Goal: Information Seeking & Learning: Understand process/instructions

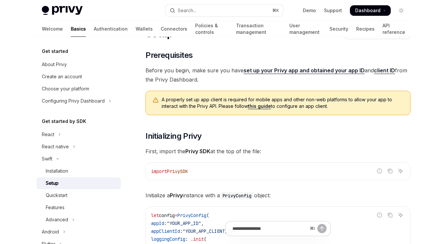
scroll to position [31, 0]
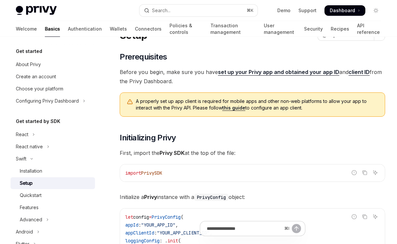
click at [289, 69] on link "set up your Privy app and obtained your app ID" at bounding box center [278, 72] width 121 height 7
type textarea "*"
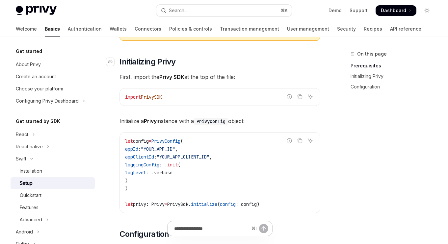
scroll to position [115, 0]
click at [271, 118] on span "Initialize a Privy instance with a PrivyConfig object:" at bounding box center [220, 120] width 201 height 9
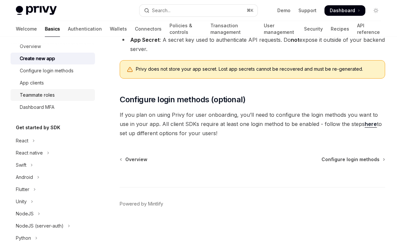
scroll to position [117, 0]
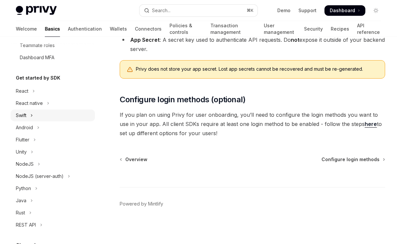
click at [22, 117] on div "Swift" at bounding box center [21, 116] width 11 height 8
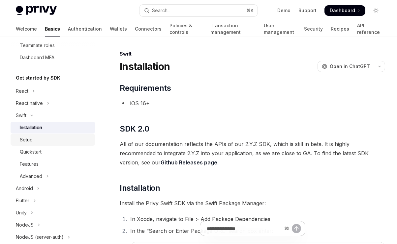
click at [24, 139] on div "Setup" at bounding box center [26, 140] width 13 height 8
type textarea "*"
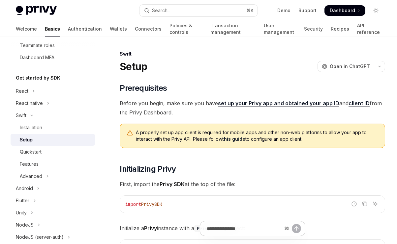
click at [269, 103] on link "set up your Privy app and obtained your app ID" at bounding box center [278, 103] width 121 height 7
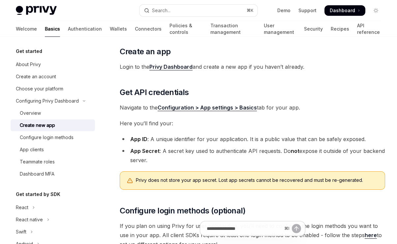
scroll to position [101, 0]
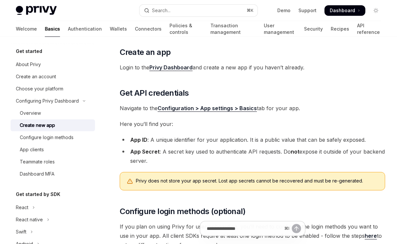
click at [173, 69] on link "Privy Dashboard" at bounding box center [170, 67] width 43 height 7
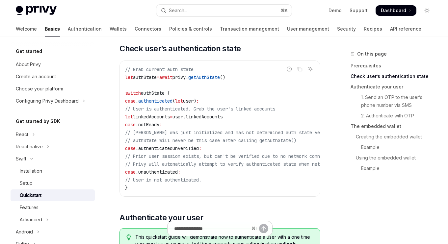
scroll to position [112, 0]
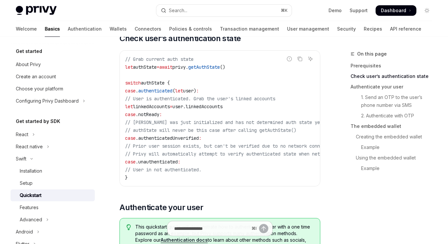
drag, startPoint x: 250, startPoint y: 100, endPoint x: 305, endPoint y: 100, distance: 54.7
click at [305, 100] on code "// Grab current auth state let authState = await privy. getAuthState () switch …" at bounding box center [253, 118] width 256 height 127
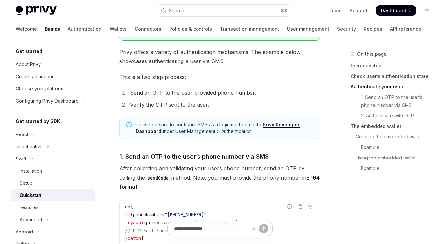
scroll to position [331, 0]
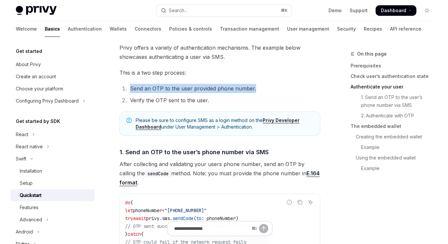
drag, startPoint x: 128, startPoint y: 92, endPoint x: 291, endPoint y: 92, distance: 162.7
click at [291, 92] on li "Send an OTP to the user provided phone number." at bounding box center [224, 88] width 192 height 9
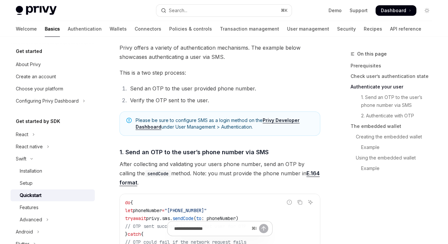
click at [216, 97] on ol "Send an OTP to the user provided phone number. Verify the OTP sent to the user." at bounding box center [220, 94] width 201 height 21
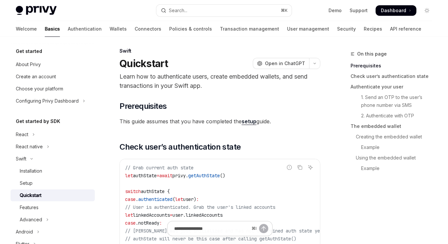
scroll to position [0, 0]
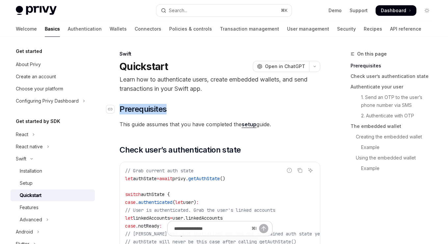
drag, startPoint x: 121, startPoint y: 109, endPoint x: 195, endPoint y: 106, distance: 73.5
click at [195, 106] on h2 "​ Prerequisites" at bounding box center [220, 109] width 201 height 11
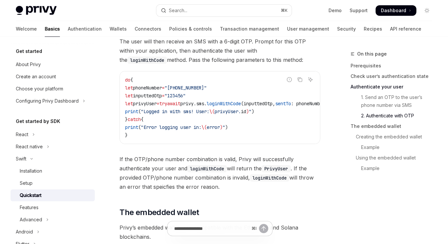
scroll to position [617, 0]
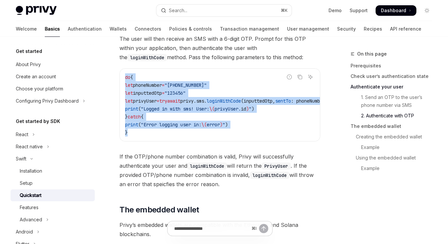
drag, startPoint x: 125, startPoint y: 79, endPoint x: 144, endPoint y: 141, distance: 65.1
click at [144, 141] on div "do { let phoneNumber = "[PHONE_NUMBER]" let inputtedOtp = "123456" let privyUse…" at bounding box center [220, 105] width 200 height 72
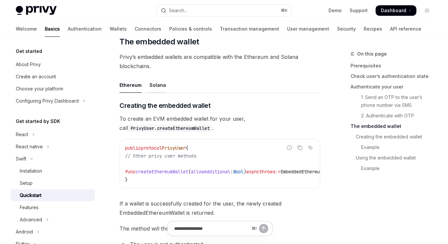
scroll to position [785, 0]
click at [160, 87] on div "Solana" at bounding box center [158, 84] width 16 height 15
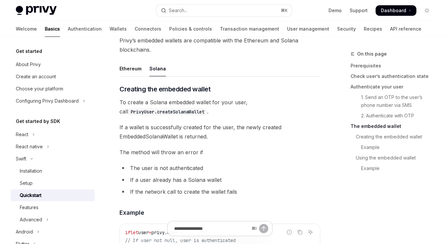
scroll to position [777, 0]
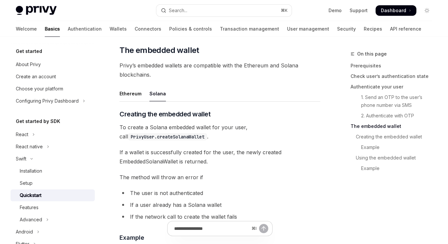
click at [142, 97] on ul "Ethereum Solana" at bounding box center [220, 94] width 201 height 16
click at [135, 99] on div "Ethereum" at bounding box center [131, 93] width 22 height 15
type textarea "*"
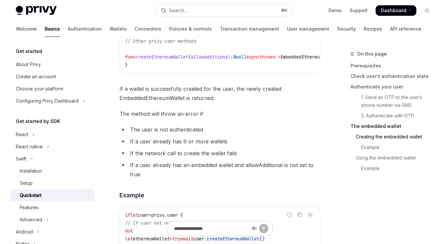
scroll to position [919, 0]
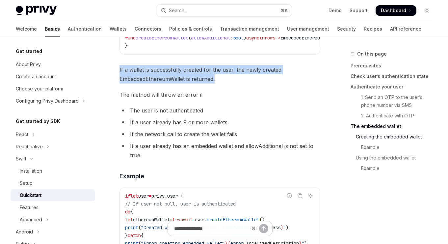
drag, startPoint x: 120, startPoint y: 78, endPoint x: 240, endPoint y: 83, distance: 120.4
click at [240, 83] on span "If a wallet is successfully created for the user, the newly created EmbeddedEth…" at bounding box center [220, 74] width 201 height 18
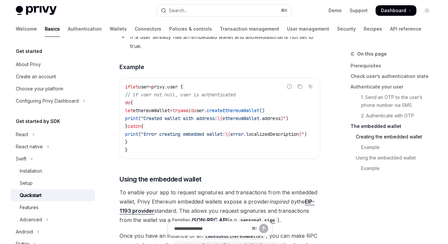
scroll to position [1044, 0]
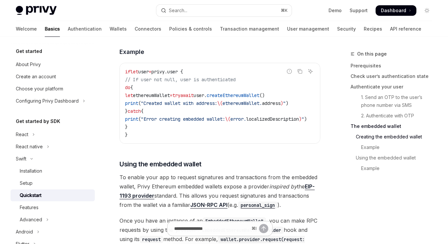
drag, startPoint x: 125, startPoint y: 79, endPoint x: 154, endPoint y: 138, distance: 65.7
click at [154, 138] on div "if let user = privy.user { // If user not null, user is authenticated do { let …" at bounding box center [220, 103] width 200 height 80
click at [168, 137] on code "if let user = privy.user { // If user not null, user is authenticated do { let …" at bounding box center [224, 103] width 198 height 71
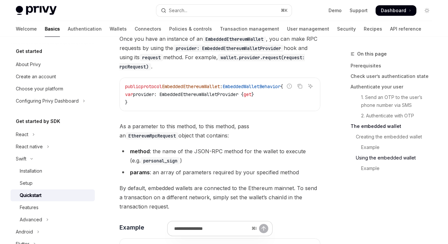
scroll to position [1232, 0]
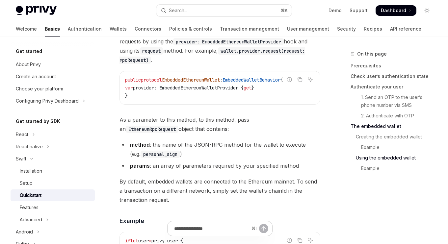
click at [241, 134] on span "As a parameter to this method, to this method, pass an EthereumRpcRequest objec…" at bounding box center [220, 124] width 201 height 18
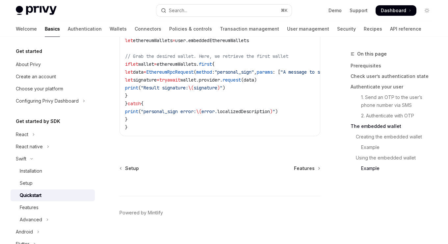
scroll to position [1480, 0]
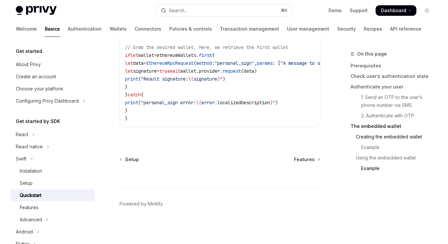
click at [391, 137] on link "Creating the embedded wallet" at bounding box center [394, 137] width 87 height 11
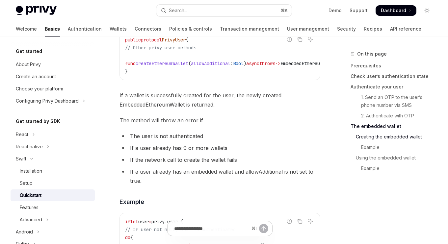
scroll to position [891, 0]
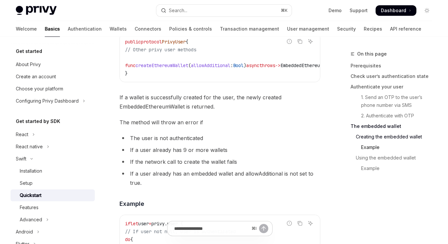
click at [382, 147] on link "Example" at bounding box center [394, 147] width 87 height 11
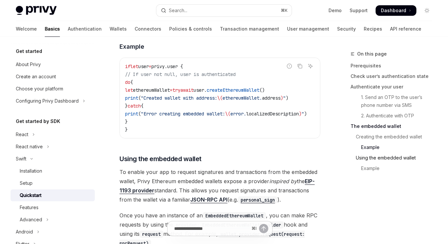
click at [378, 158] on link "Using the embedded wallet" at bounding box center [394, 158] width 87 height 11
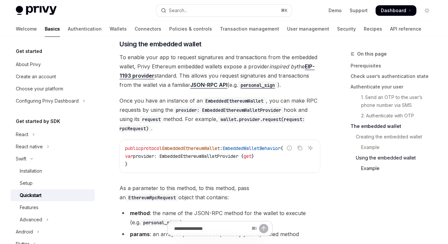
click at [378, 168] on link "Example" at bounding box center [394, 168] width 87 height 11
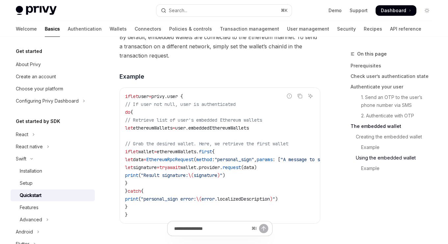
scroll to position [1376, 0]
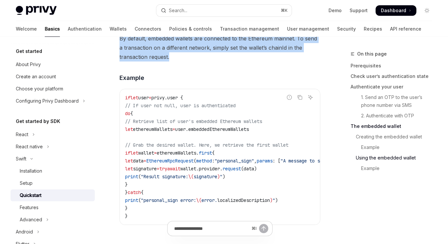
drag, startPoint x: 121, startPoint y: 48, endPoint x: 177, endPoint y: 63, distance: 57.9
click at [177, 62] on span "By default, embedded wallets are connected to the Ethereum mainnet. To send a t…" at bounding box center [220, 48] width 201 height 28
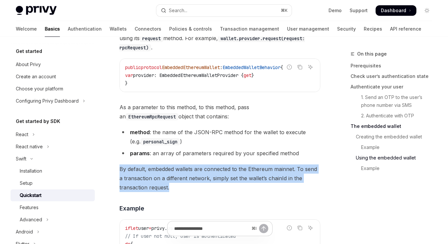
scroll to position [1242, 0]
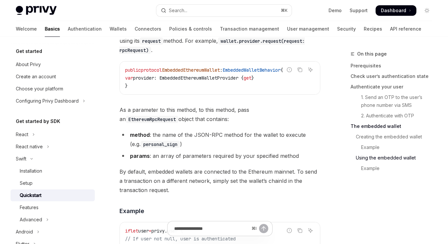
click at [152, 115] on div "​ Creating the embedded wallet To create an EVM embedded wallet for your user, …" at bounding box center [220, 6] width 201 height 725
drag, startPoint x: 120, startPoint y: 119, endPoint x: 190, endPoint y: 130, distance: 71.3
click at [190, 124] on span "As a parameter to this method, to this method, pass an EthereumRpcRequest objec…" at bounding box center [220, 114] width 201 height 18
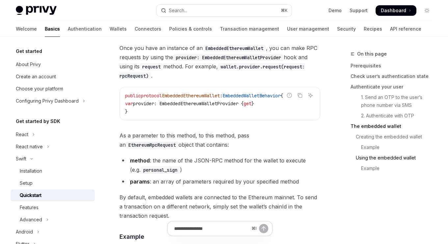
scroll to position [1215, 0]
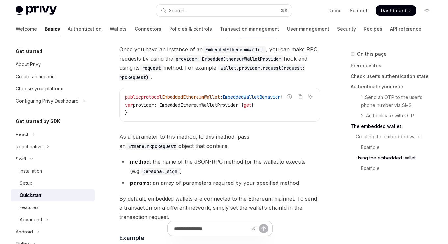
click at [223, 81] on span "Once you have an instance of an EmbeddedEthereumWallet , you can make RPC reque…" at bounding box center [220, 63] width 201 height 37
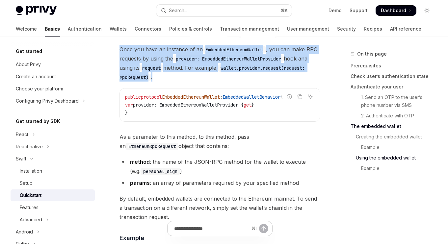
drag, startPoint x: 120, startPoint y: 61, endPoint x: 165, endPoint y: 90, distance: 53.2
click at [165, 82] on span "Once you have an instance of an EmbeddedEthereumWallet , you can make RPC reque…" at bounding box center [220, 63] width 201 height 37
drag, startPoint x: 120, startPoint y: 59, endPoint x: 159, endPoint y: 86, distance: 48.2
click at [159, 82] on span "Once you have an instance of an EmbeddedEthereumWallet , you can make RPC reque…" at bounding box center [220, 63] width 201 height 37
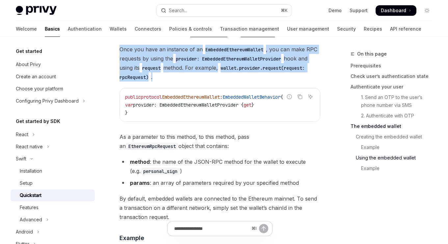
click at [159, 82] on span "Once you have an instance of an EmbeddedEthereumWallet , you can make RPC reque…" at bounding box center [220, 63] width 201 height 37
drag, startPoint x: 120, startPoint y: 58, endPoint x: 160, endPoint y: 87, distance: 48.9
click at [160, 82] on span "Once you have an instance of an EmbeddedEthereumWallet , you can make RPC reque…" at bounding box center [220, 63] width 201 height 37
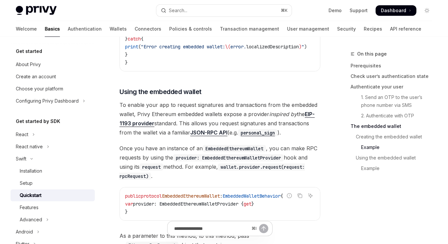
scroll to position [1115, 0]
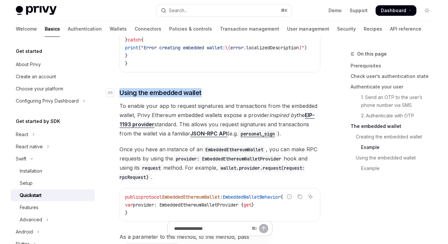
drag, startPoint x: 121, startPoint y: 103, endPoint x: 221, endPoint y: 103, distance: 100.8
click at [222, 98] on h3 "​ Using the embedded wallet" at bounding box center [220, 92] width 201 height 9
click at [221, 98] on h3 "​ Using the embedded wallet" at bounding box center [220, 92] width 201 height 9
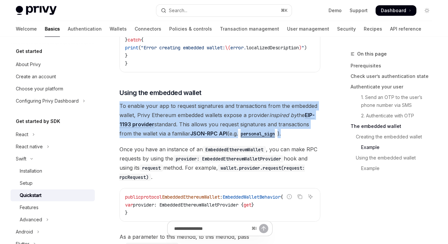
drag, startPoint x: 120, startPoint y: 117, endPoint x: 287, endPoint y: 144, distance: 169.5
click at [287, 138] on span "To enable your app to request signatures and transactions from the embedded wal…" at bounding box center [220, 119] width 201 height 37
click at [306, 138] on span "To enable your app to request signatures and transactions from the embedded wal…" at bounding box center [220, 119] width 201 height 37
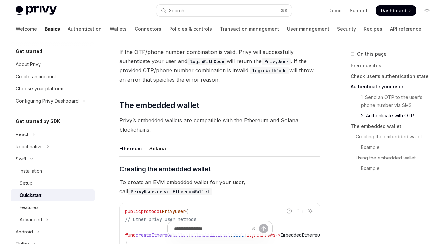
scroll to position [720, 0]
